Goal: Find specific page/section: Find specific page/section

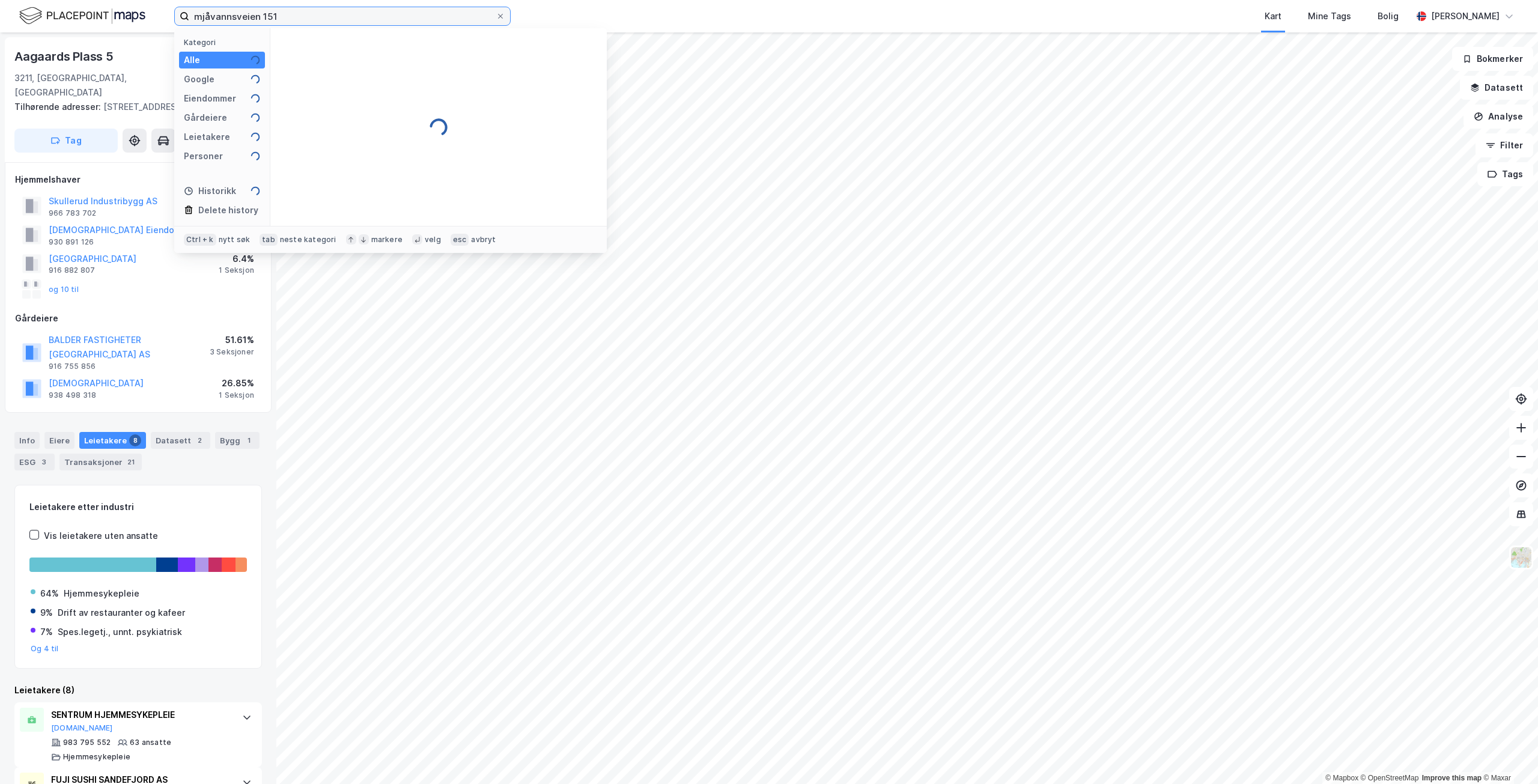
type input "mjåvannsveien 151"
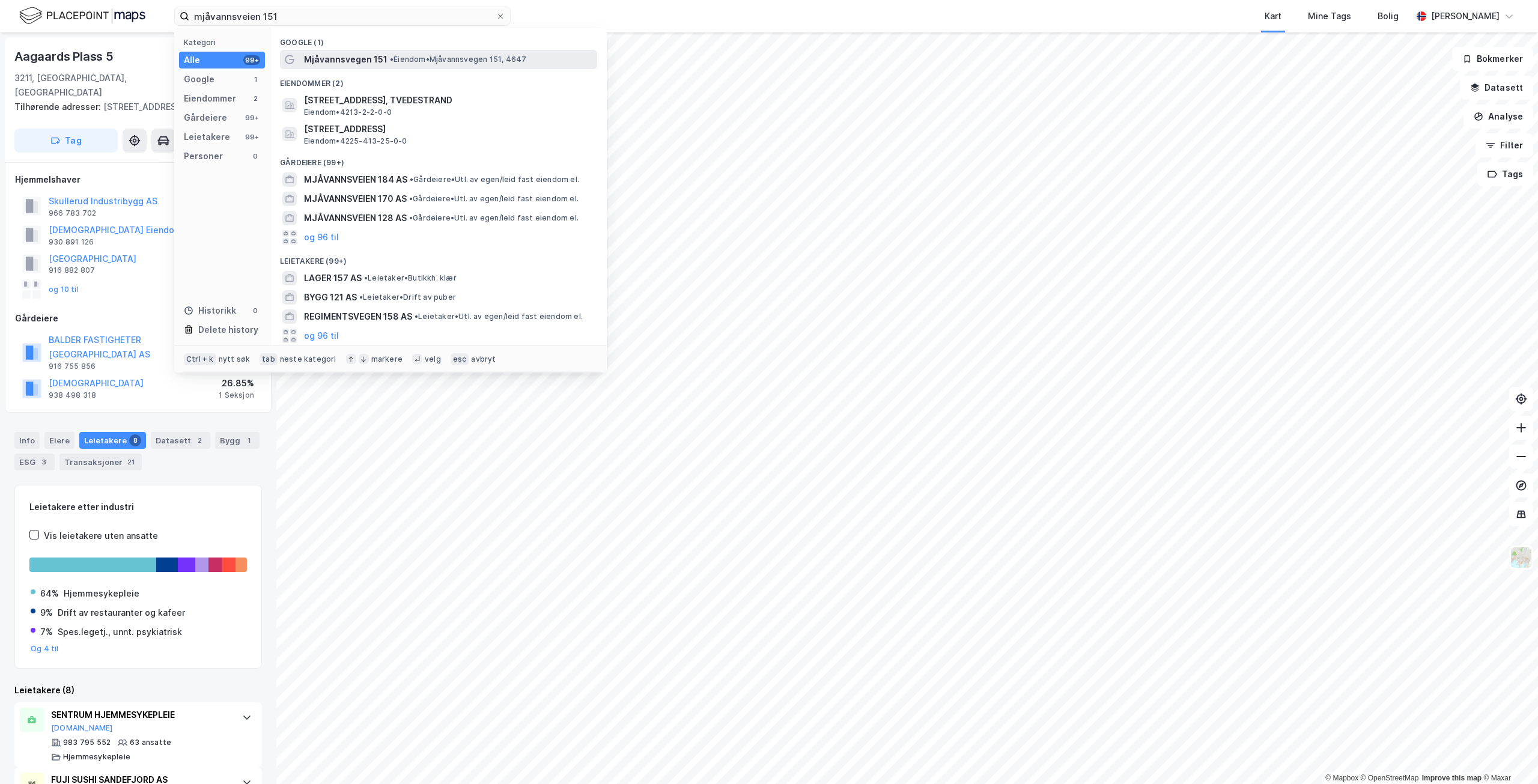
click at [447, 56] on span "• Eiendom • [STREET_ADDRESS]" at bounding box center [458, 59] width 137 height 9
